Goal: Task Accomplishment & Management: Manage account settings

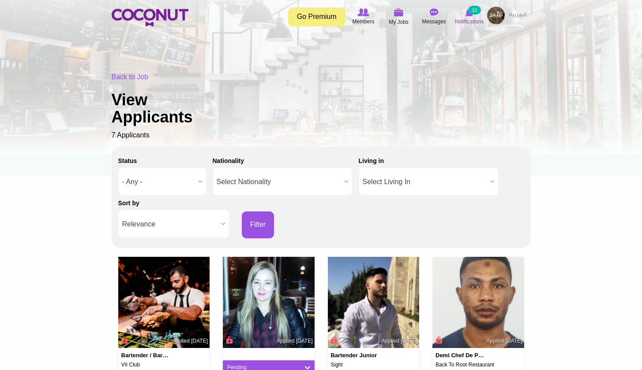
click at [474, 11] on small "10" at bounding box center [474, 10] width 12 height 9
click at [472, 12] on small "10" at bounding box center [474, 10] width 12 height 9
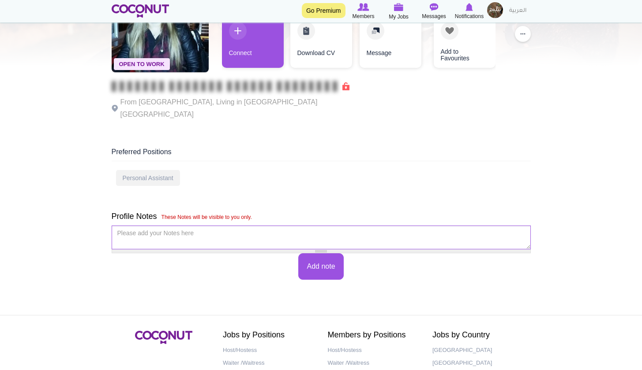
scroll to position [96, 0]
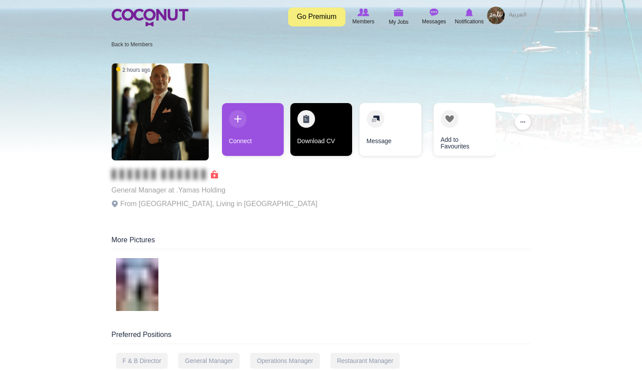
click at [329, 115] on link "Download CV" at bounding box center [321, 129] width 62 height 53
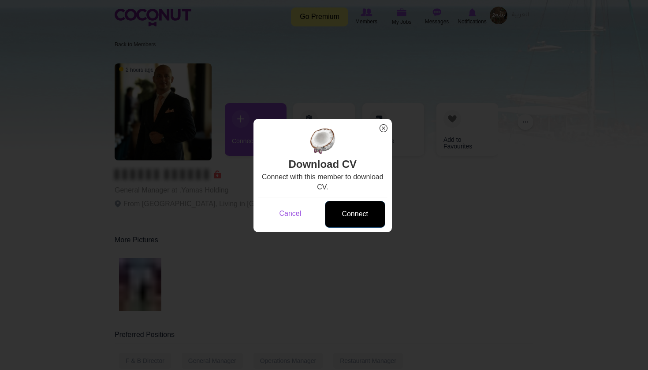
click at [355, 217] on link "Connect" at bounding box center [355, 214] width 60 height 27
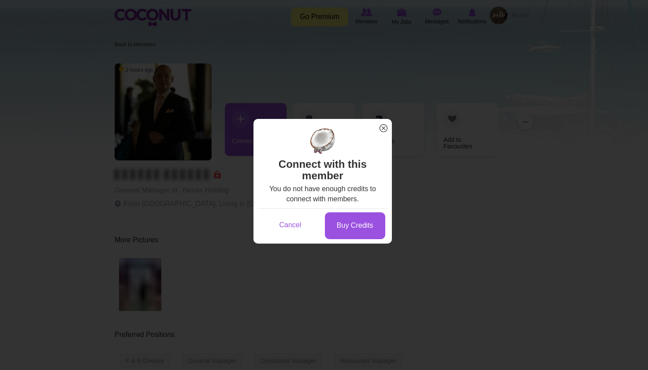
click at [383, 131] on span "x" at bounding box center [383, 128] width 11 height 11
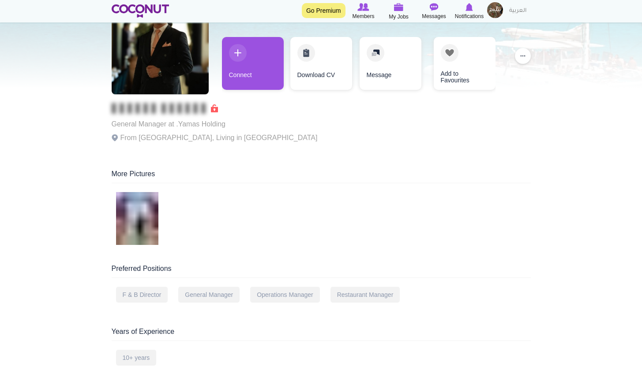
scroll to position [74, 0]
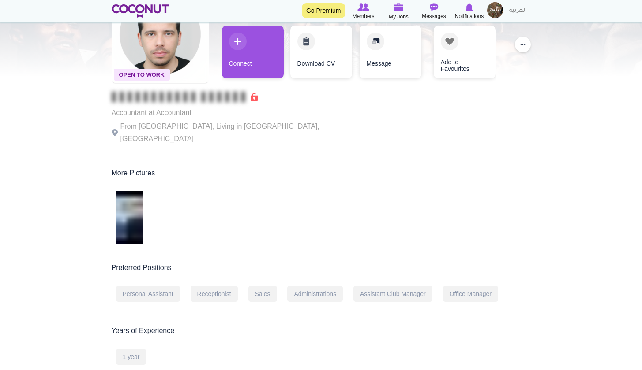
scroll to position [79, 0]
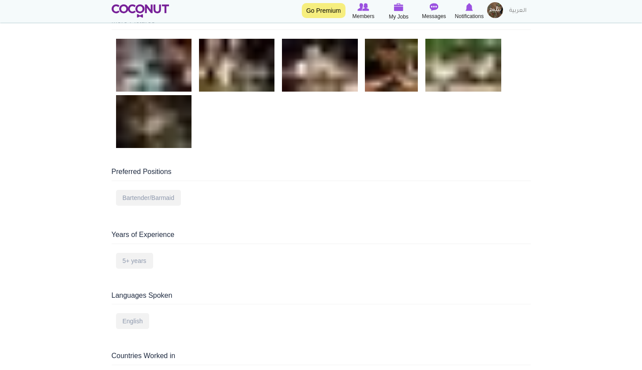
scroll to position [232, 0]
